Goal: Transaction & Acquisition: Book appointment/travel/reservation

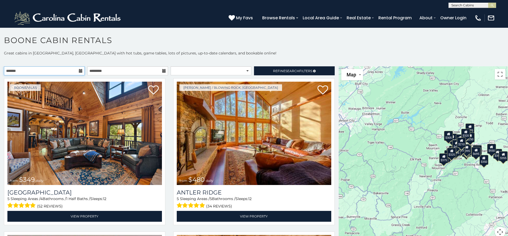
click at [83, 71] on input "text" at bounding box center [44, 70] width 81 height 9
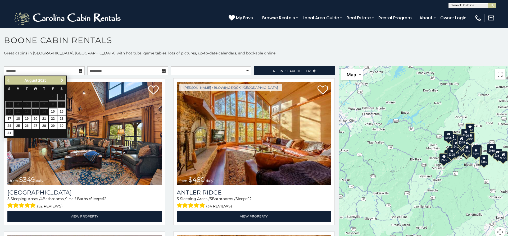
click at [60, 79] on link "Next" at bounding box center [62, 80] width 7 height 7
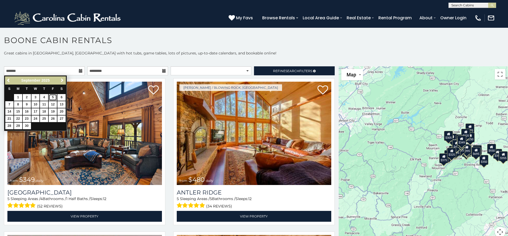
click at [52, 95] on link "5" at bounding box center [53, 97] width 8 height 7
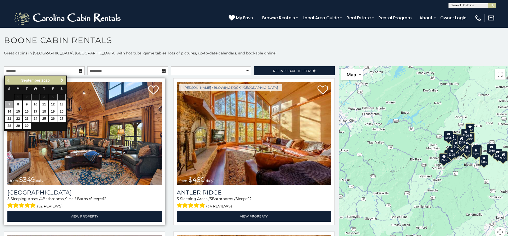
type input "**********"
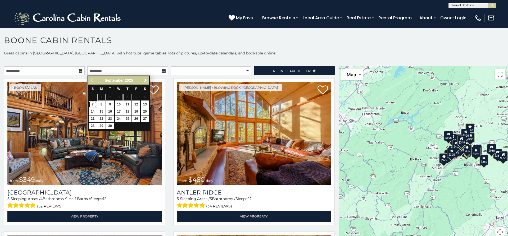
click at [91, 103] on link "7" at bounding box center [93, 104] width 8 height 7
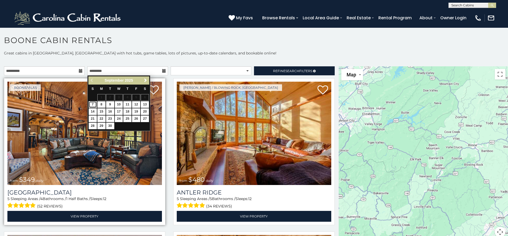
type input "**********"
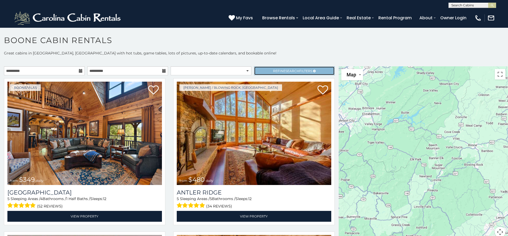
click at [276, 70] on span "Refine Search Filters" at bounding box center [292, 71] width 39 height 4
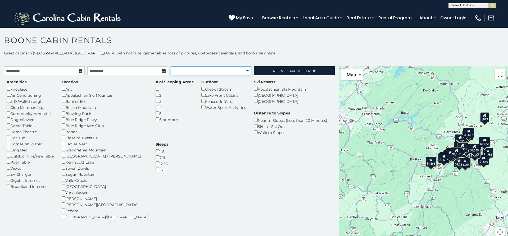
click at [171, 66] on select "**********" at bounding box center [211, 70] width 81 height 9
click option "**********" at bounding box center [0, 0] width 0 height 0
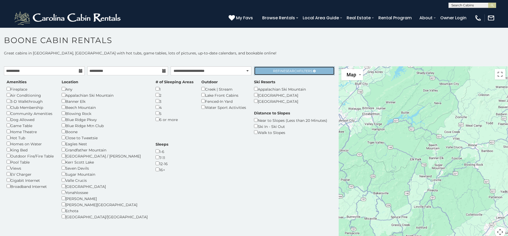
click at [279, 72] on span "Refine Search Filters" at bounding box center [292, 71] width 39 height 4
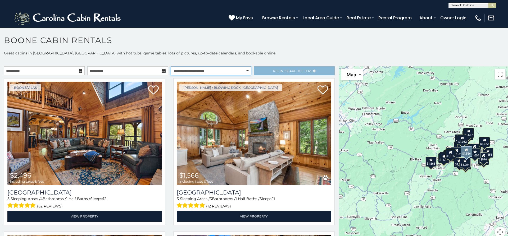
click option "**********" at bounding box center [0, 0] width 0 height 0
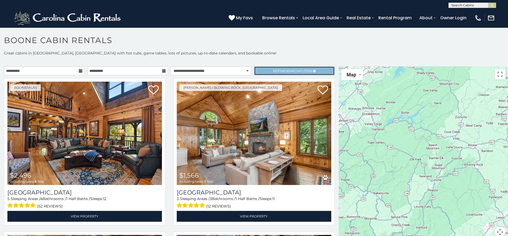
click at [264, 73] on link "Refine Search Filters" at bounding box center [294, 70] width 81 height 9
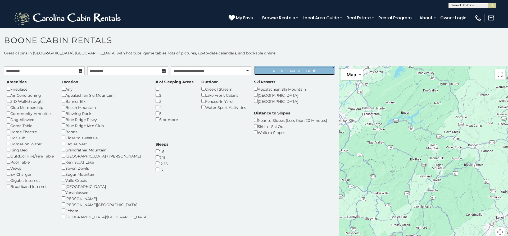
click at [266, 73] on link "Refine Search Filters" at bounding box center [294, 70] width 81 height 9
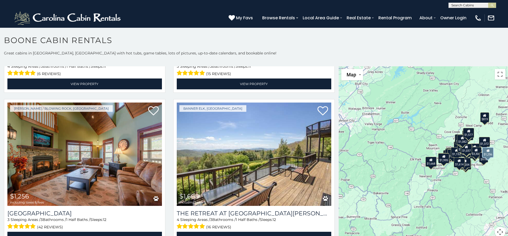
scroll to position [1887, 0]
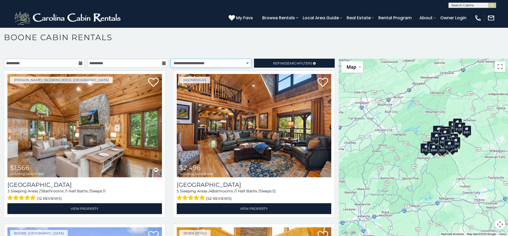
click at [171, 59] on select "**********" at bounding box center [211, 63] width 81 height 9
select select "*********"
click option "**********" at bounding box center [0, 0] width 0 height 0
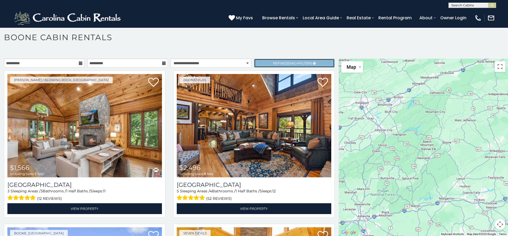
click at [279, 66] on link "Refine Search Filters" at bounding box center [294, 63] width 81 height 9
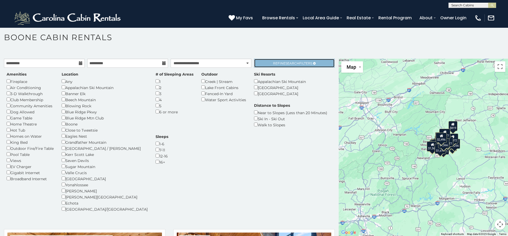
click at [287, 65] on span "Search" at bounding box center [293, 63] width 14 height 4
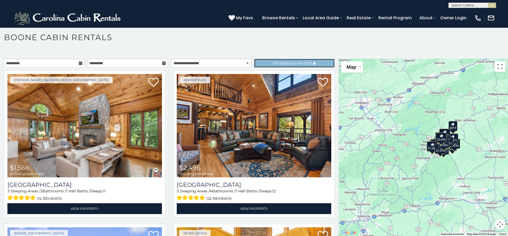
click at [287, 65] on span "Search" at bounding box center [293, 63] width 14 height 4
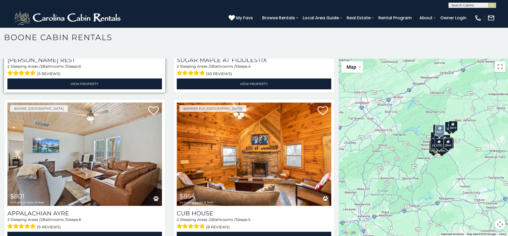
scroll to position [486, 0]
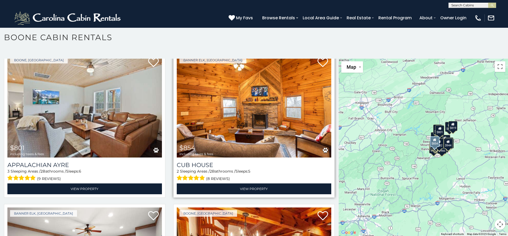
click at [231, 122] on img at bounding box center [254, 105] width 155 height 103
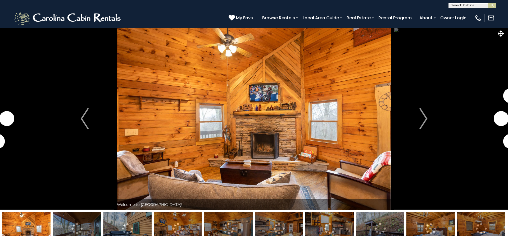
click at [417, 119] on button "Next" at bounding box center [423, 119] width 59 height 183
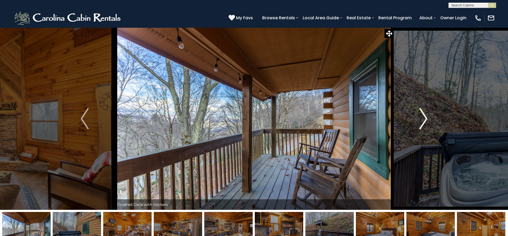
click at [418, 119] on button "Next" at bounding box center [423, 119] width 59 height 183
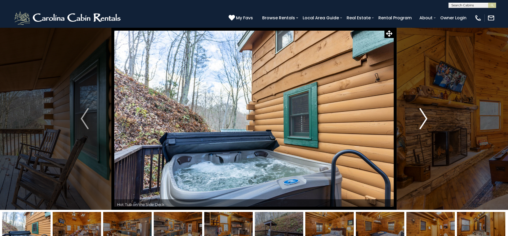
click at [418, 119] on button "Next" at bounding box center [423, 119] width 59 height 183
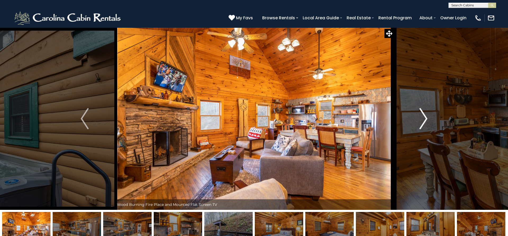
click at [418, 119] on button "Next" at bounding box center [423, 119] width 59 height 183
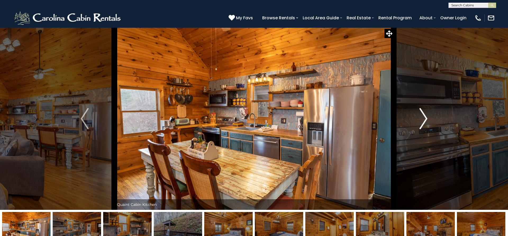
click at [418, 119] on button "Next" at bounding box center [423, 119] width 59 height 183
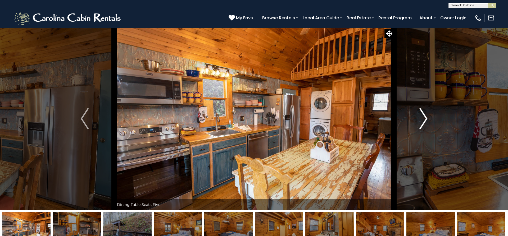
click at [418, 119] on button "Next" at bounding box center [423, 119] width 59 height 183
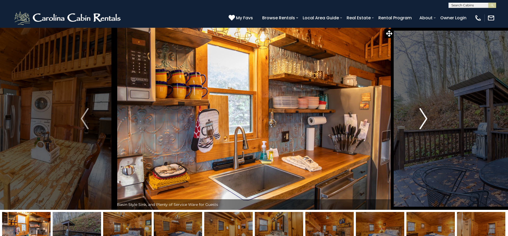
click at [418, 119] on button "Next" at bounding box center [423, 119] width 59 height 183
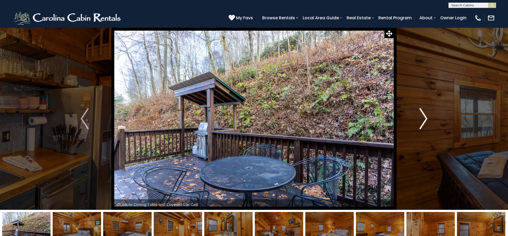
click at [418, 119] on button "Next" at bounding box center [423, 119] width 59 height 183
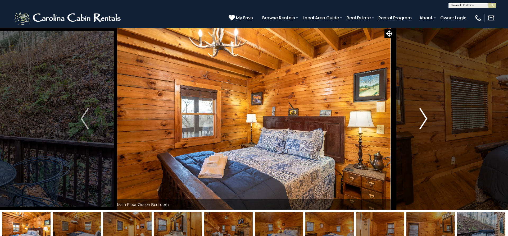
click at [418, 119] on button "Next" at bounding box center [423, 119] width 59 height 183
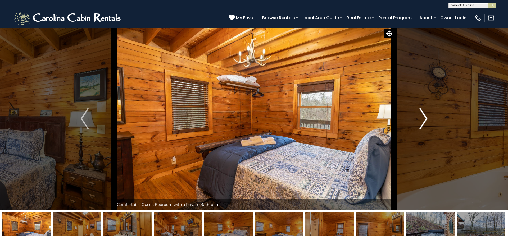
click at [418, 119] on button "Next" at bounding box center [423, 119] width 59 height 183
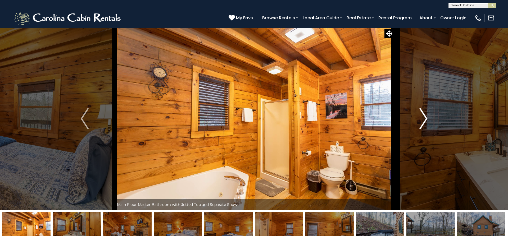
click at [418, 119] on button "Next" at bounding box center [423, 119] width 59 height 183
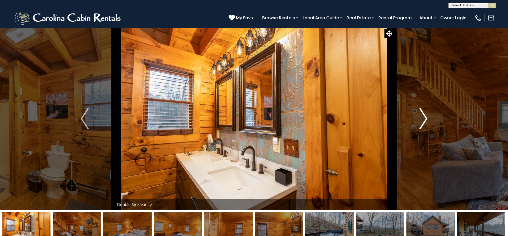
click at [418, 119] on button "Next" at bounding box center [423, 119] width 59 height 183
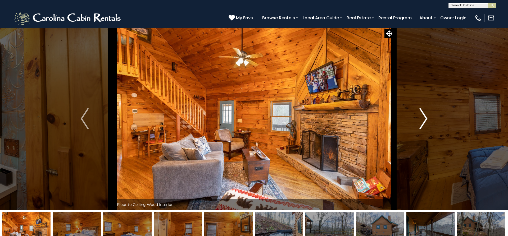
click at [418, 119] on button "Next" at bounding box center [423, 119] width 59 height 183
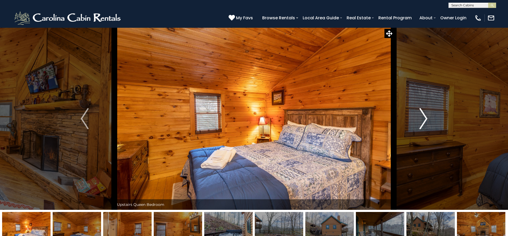
click at [418, 119] on button "Next" at bounding box center [423, 119] width 59 height 183
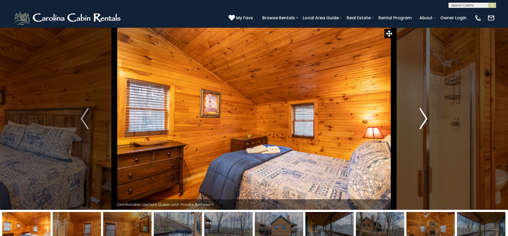
click at [418, 119] on button "Next" at bounding box center [423, 119] width 59 height 183
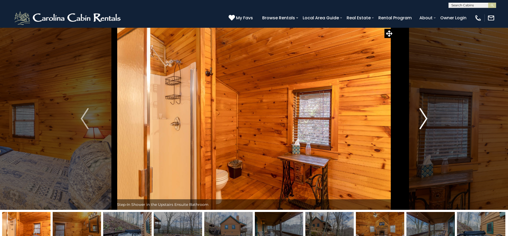
click at [418, 119] on button "Next" at bounding box center [423, 119] width 59 height 183
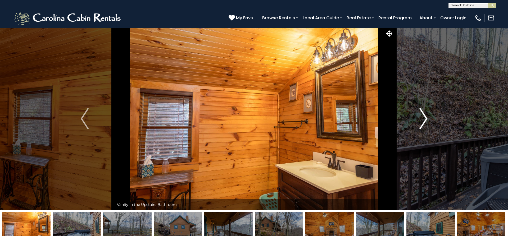
click at [418, 119] on button "Next" at bounding box center [423, 119] width 59 height 183
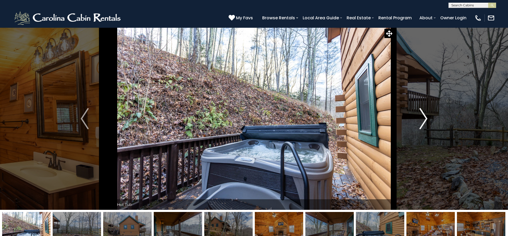
click at [418, 119] on button "Next" at bounding box center [423, 119] width 59 height 183
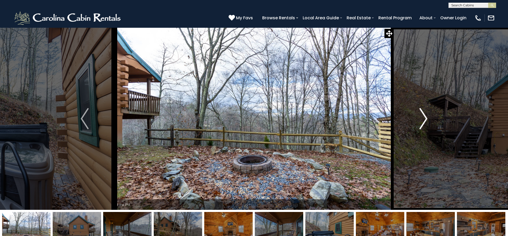
click at [418, 119] on button "Next" at bounding box center [423, 119] width 59 height 183
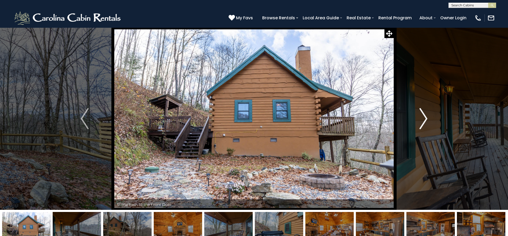
click at [418, 119] on button "Next" at bounding box center [423, 119] width 59 height 183
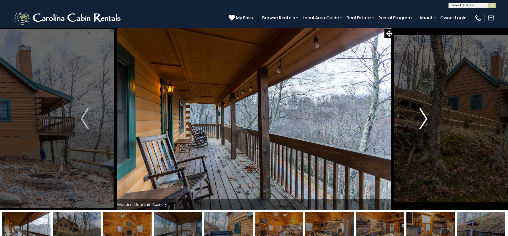
click at [418, 119] on button "Next" at bounding box center [423, 119] width 59 height 183
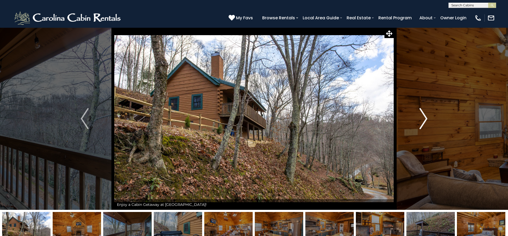
click at [418, 119] on button "Next" at bounding box center [423, 119] width 59 height 183
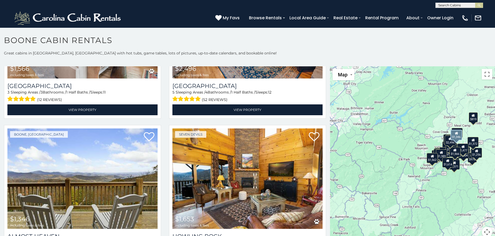
scroll to position [114, 0]
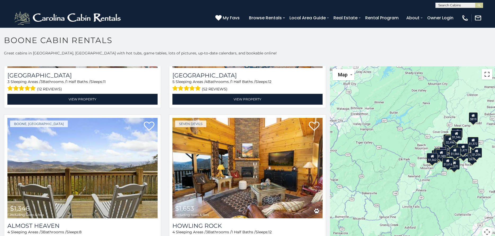
click at [488, 74] on button "Toggle fullscreen view" at bounding box center [486, 74] width 11 height 11
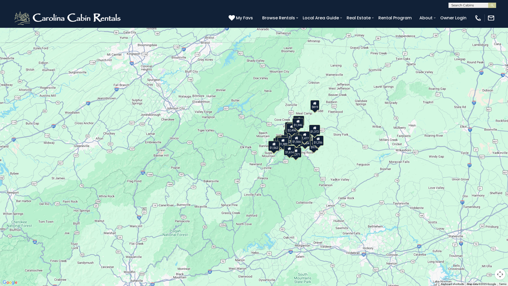
click at [304, 25] on div "$1,566 $2,496 $1,346 $1,653 $1,692 $1,831 $1,844 $1,995 $2,136 $2,531 $3,304 $8…" at bounding box center [254, 143] width 508 height 286
click at [300, 67] on div "$1,566 $2,496 $1,346 $1,653 $1,692 $1,831 $1,844 $1,995 $2,136 $2,531 $3,304 $8…" at bounding box center [254, 143] width 508 height 286
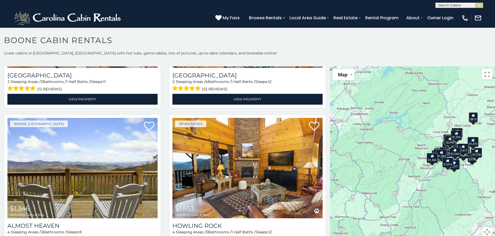
click at [396, 133] on div "$1,566 $2,496 $1,346 $1,653 $1,692 $1,831 $1,844 $1,995 $2,136 $2,531 $3,304 $8…" at bounding box center [412, 155] width 165 height 178
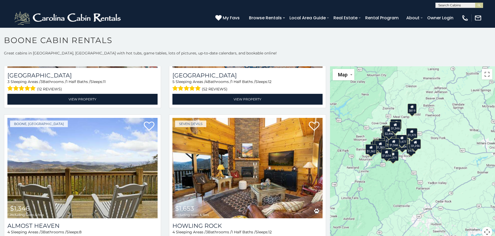
drag, startPoint x: 431, startPoint y: 156, endPoint x: 368, endPoint y: 147, distance: 62.9
click at [368, 147] on div "$1,562" at bounding box center [371, 149] width 11 height 10
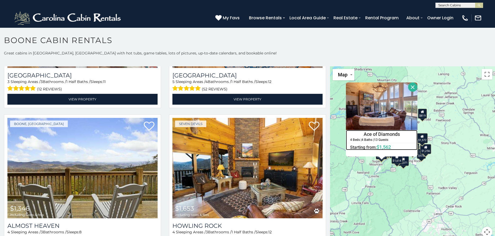
click at [392, 147] on h6 "Starting from: $1,562" at bounding box center [381, 147] width 71 height 5
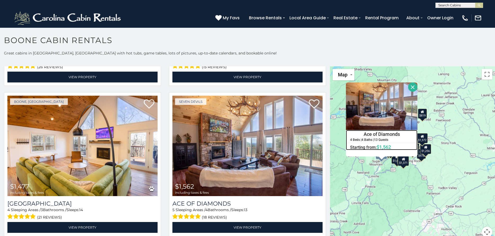
scroll to position [2030, 0]
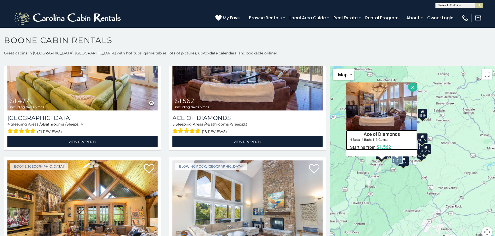
scroll to position [2094, 0]
